Goal: Information Seeking & Learning: Learn about a topic

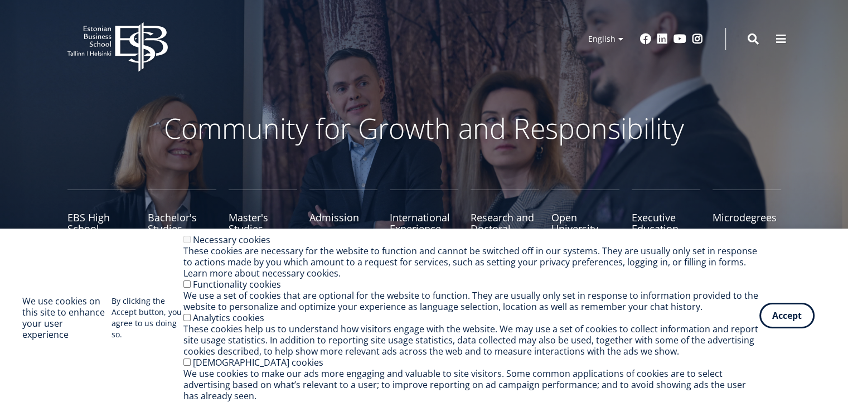
click at [780, 327] on button "Accept" at bounding box center [786, 316] width 55 height 26
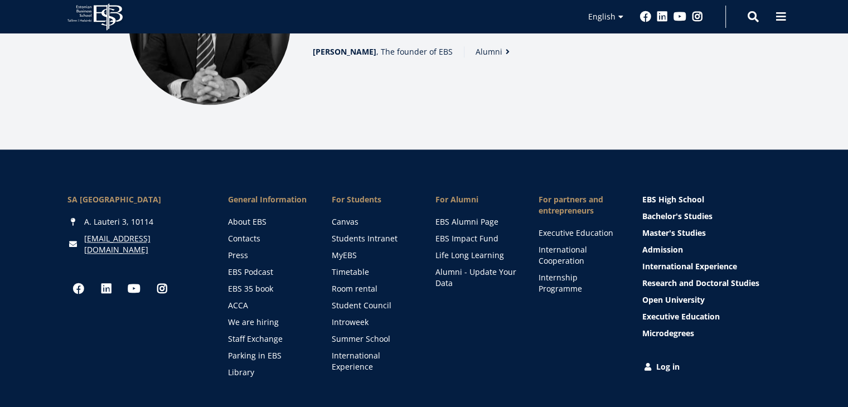
scroll to position [1584, 0]
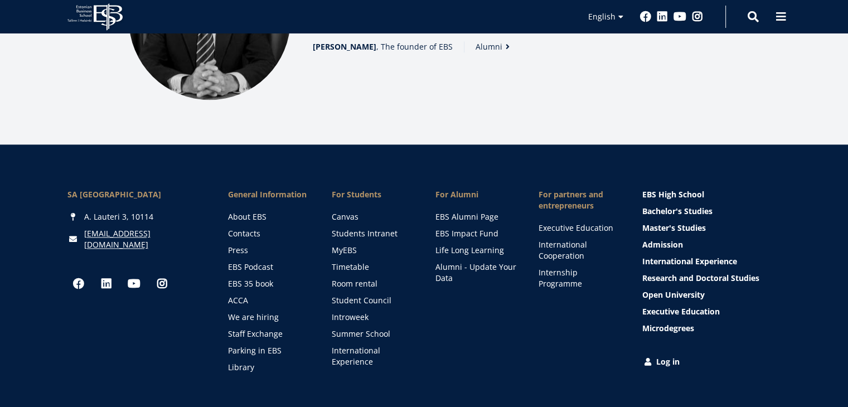
click at [468, 363] on div "SA Estonian Business School A. Lauteri 3, 10114 ebs@ebs.ee Social Links Faceboo…" at bounding box center [424, 280] width 848 height 273
click at [574, 239] on link "International Cooperation" at bounding box center [580, 250] width 81 height 22
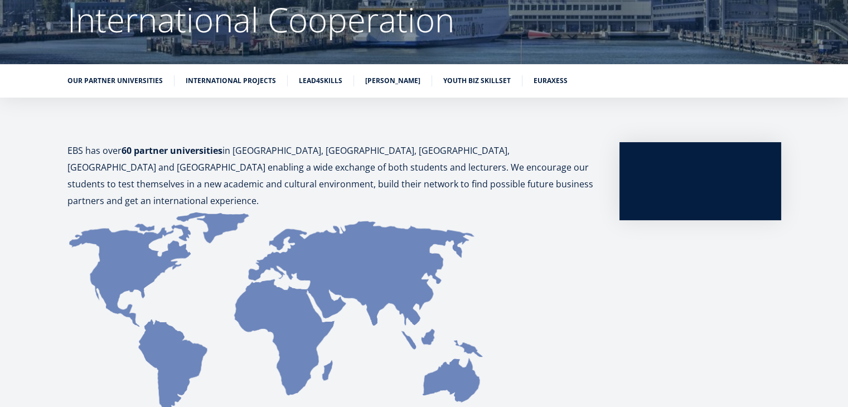
scroll to position [90, 0]
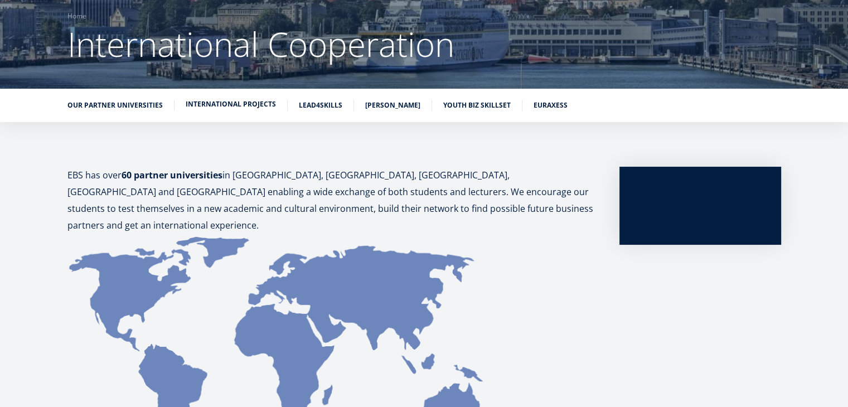
click at [245, 107] on link "International Projects" at bounding box center [231, 104] width 90 height 11
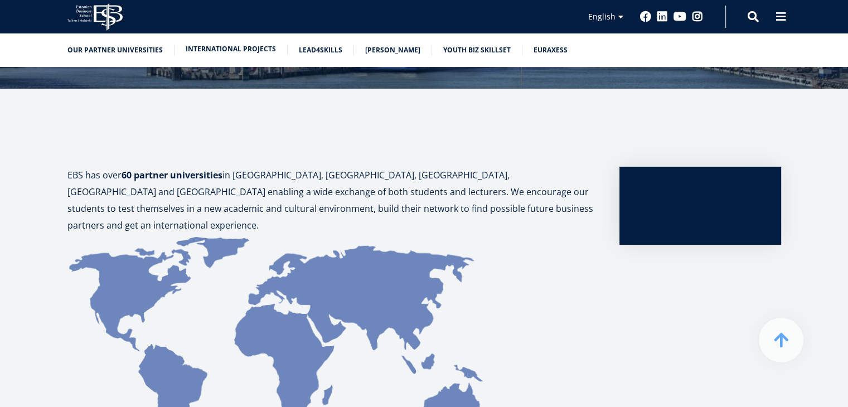
scroll to position [643, 0]
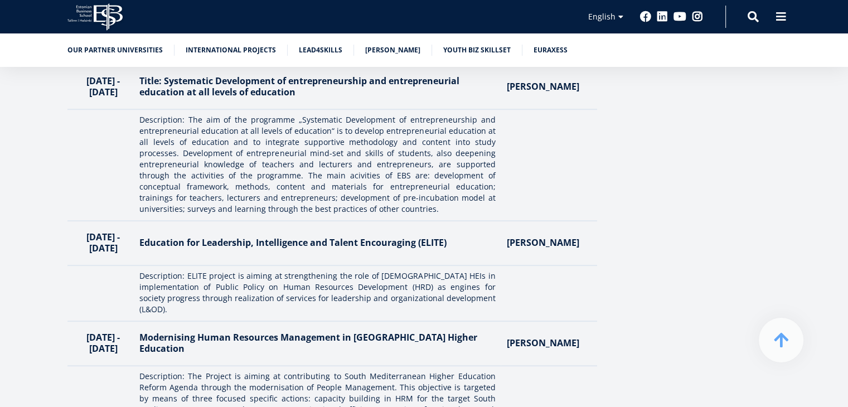
click at [84, 13] on icon "EBS Logo Created with Sketch." at bounding box center [94, 16] width 55 height 27
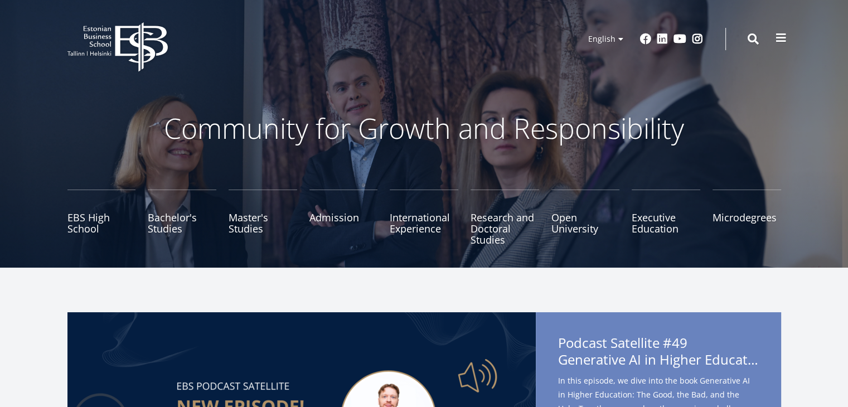
click at [782, 43] on span at bounding box center [780, 37] width 11 height 11
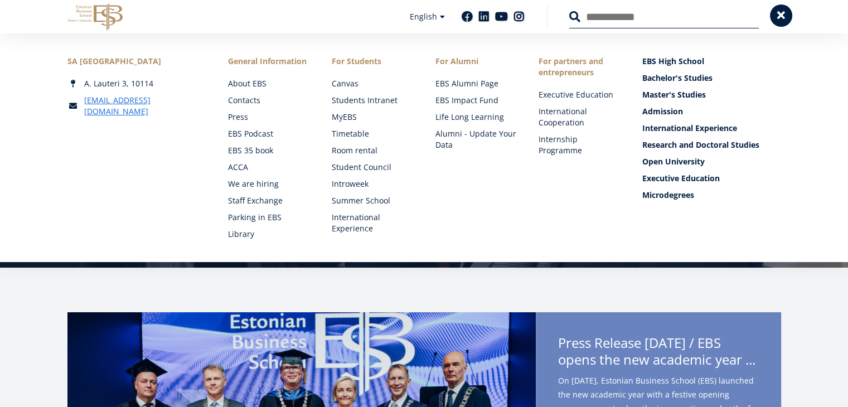
click at [782, 21] on span at bounding box center [780, 15] width 11 height 11
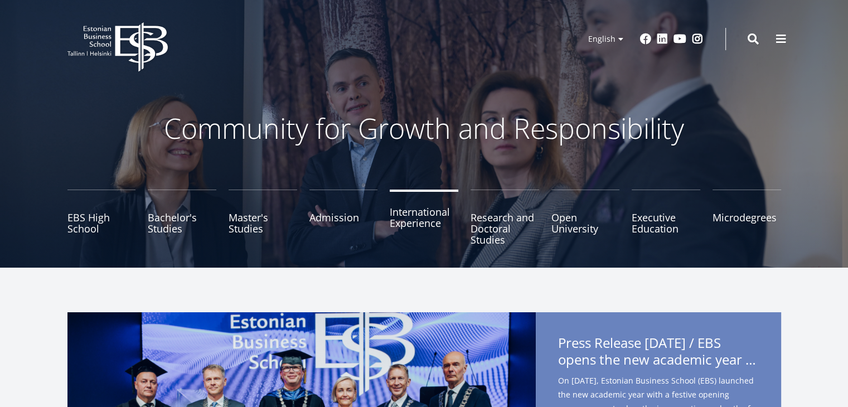
click at [427, 224] on link "International Experience" at bounding box center [424, 218] width 69 height 56
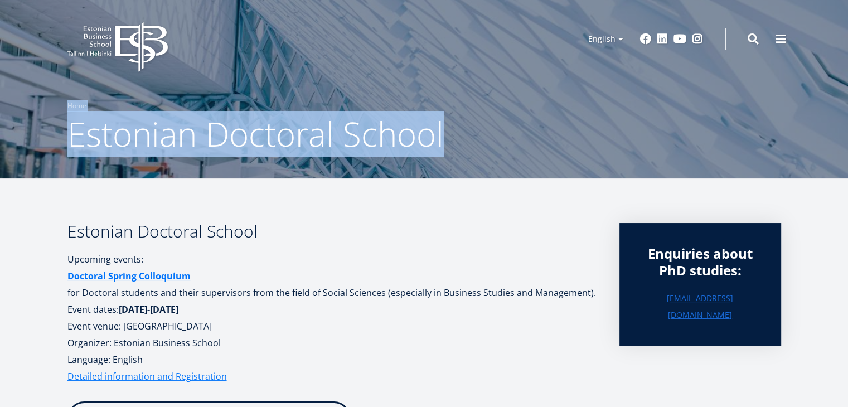
drag, startPoint x: 846, startPoint y: 70, endPoint x: 856, endPoint y: 148, distance: 78.7
click at [786, 31] on button at bounding box center [781, 38] width 22 height 22
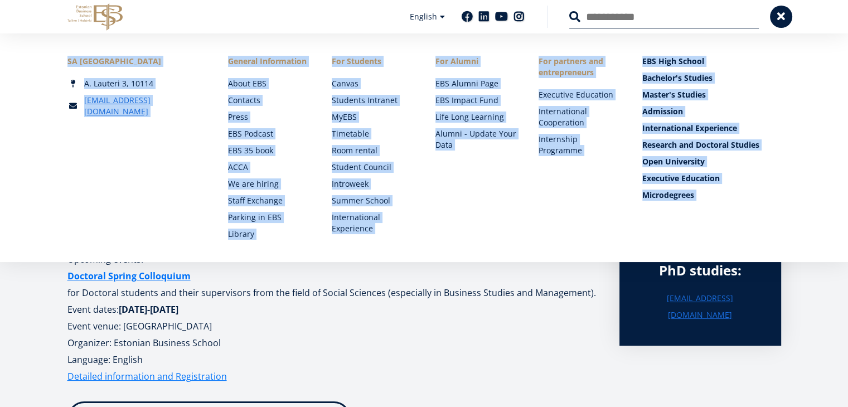
click at [615, 158] on li "For partners and entrepreneurs Executive Education International Cooperation In…" at bounding box center [568, 148] width 104 height 184
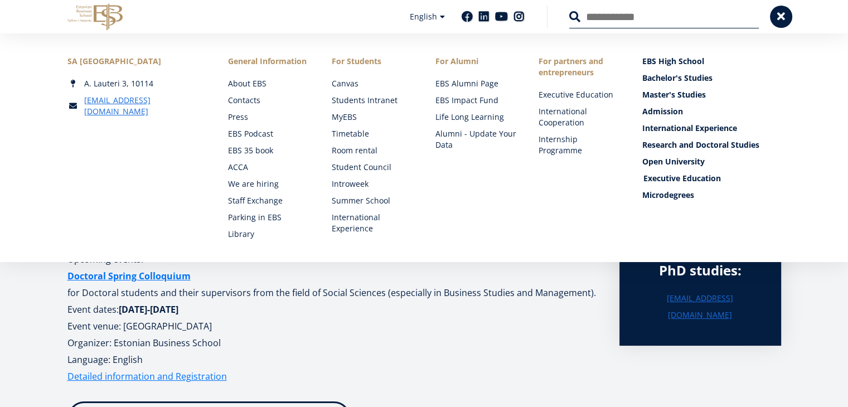
click at [681, 174] on link "Executive Education" at bounding box center [712, 178] width 139 height 11
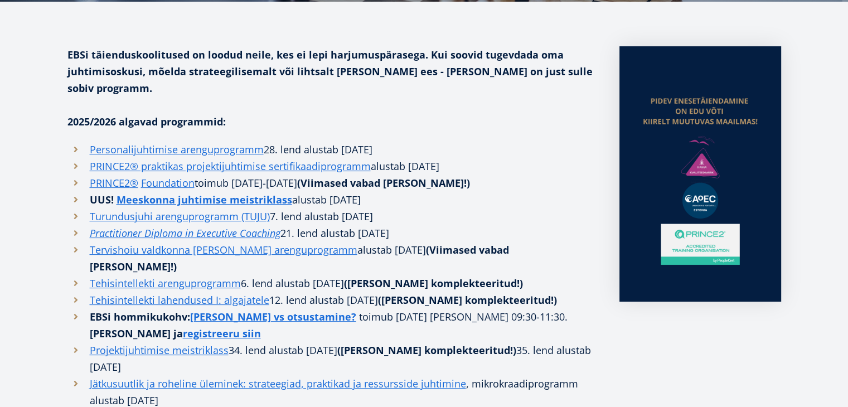
scroll to position [261, 0]
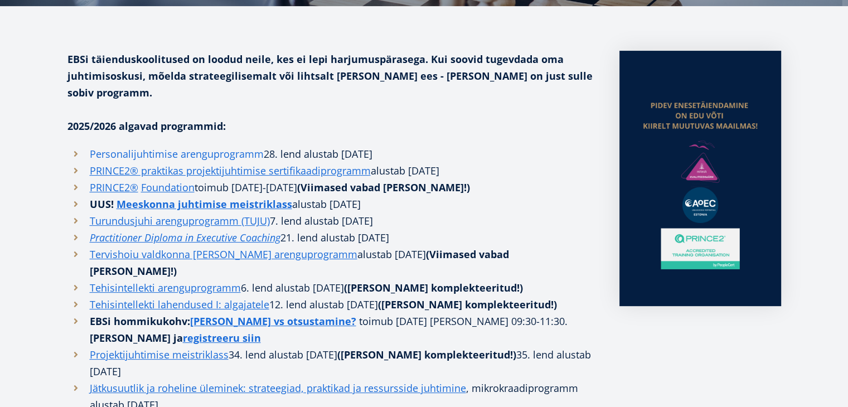
click at [197, 146] on link "Personalijuhtimise arenguprogramm" at bounding box center [177, 154] width 174 height 17
click at [197, 162] on link "PRINCE2® praktikas projektijuhtimise sertifikaadiprogramm" at bounding box center [230, 170] width 281 height 17
